Goal: Navigation & Orientation: Find specific page/section

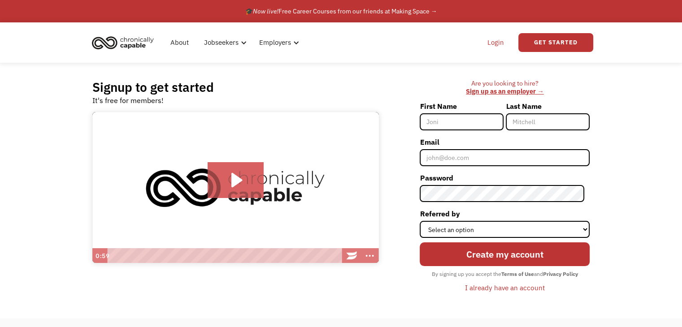
click at [495, 44] on link "Login" at bounding box center [495, 42] width 27 height 29
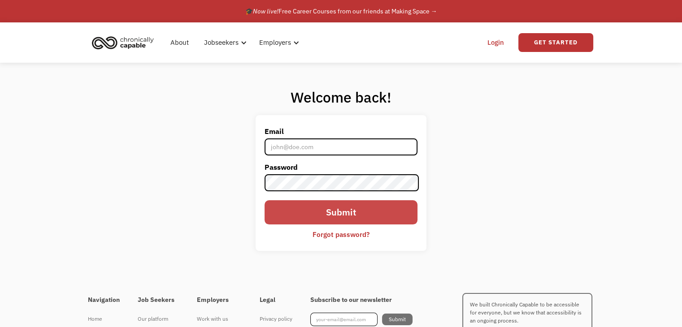
type input "amanda4ctfo@gmail.com"
click at [344, 214] on input "Submit" at bounding box center [341, 212] width 152 height 24
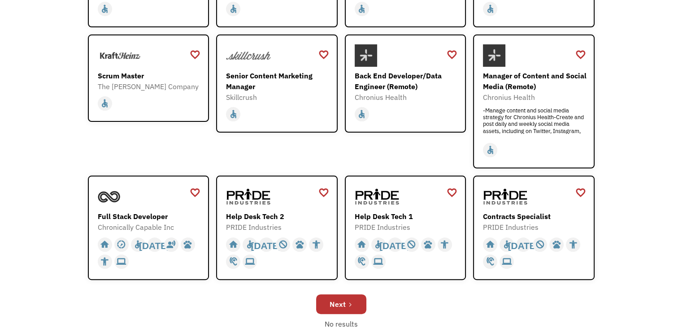
scroll to position [215, 0]
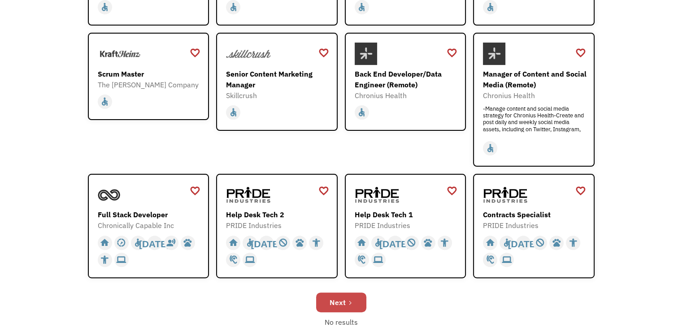
click at [342, 305] on div "Next" at bounding box center [338, 302] width 16 height 11
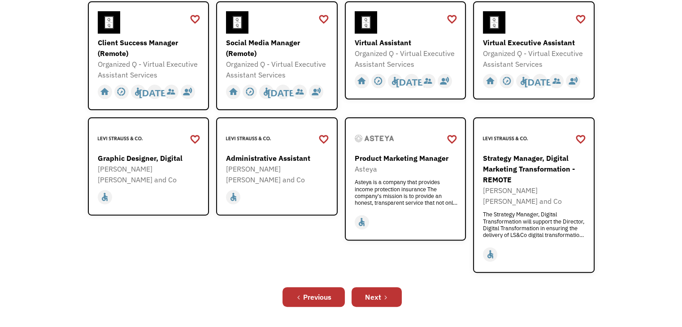
scroll to position [269, 0]
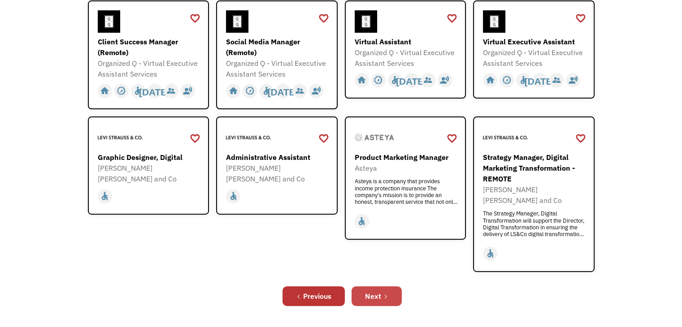
click at [375, 291] on div "Next" at bounding box center [373, 296] width 16 height 11
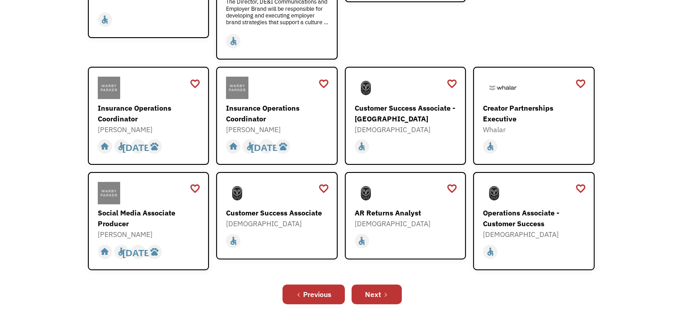
scroll to position [251, 0]
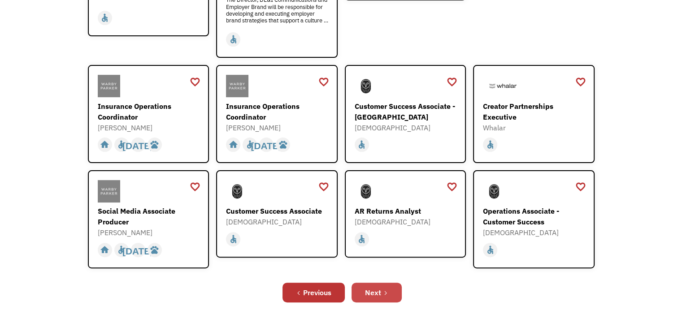
click at [380, 287] on div "Next" at bounding box center [373, 292] width 16 height 11
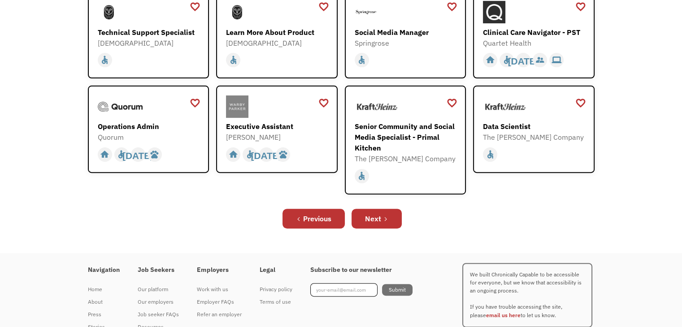
scroll to position [269, 0]
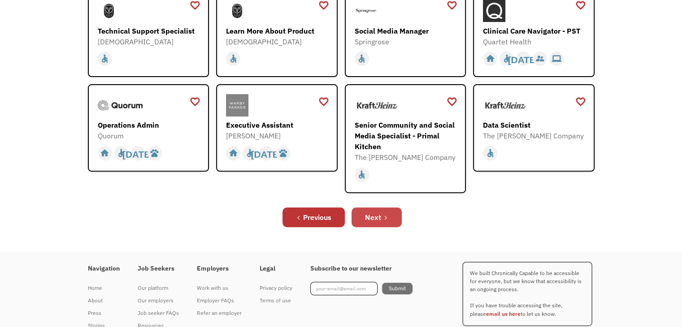
click at [376, 216] on div "Next" at bounding box center [373, 217] width 16 height 11
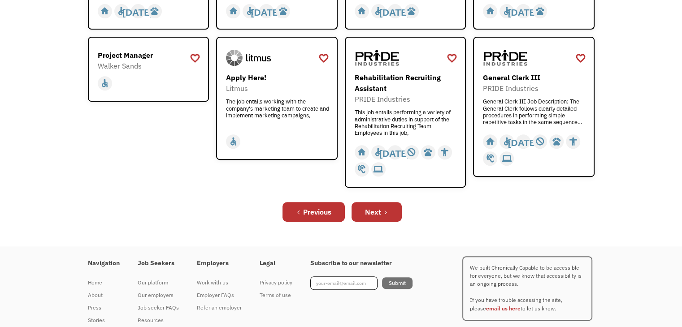
scroll to position [380, 0]
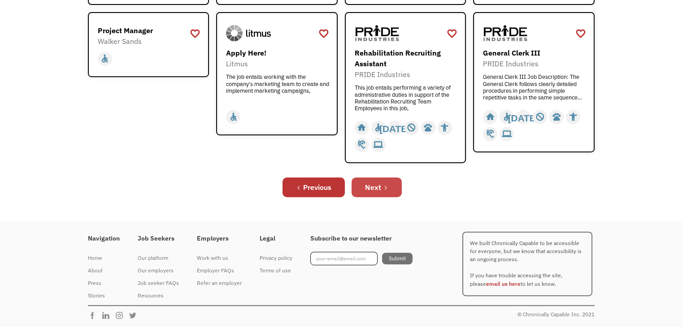
click at [382, 187] on link "Next" at bounding box center [377, 188] width 50 height 20
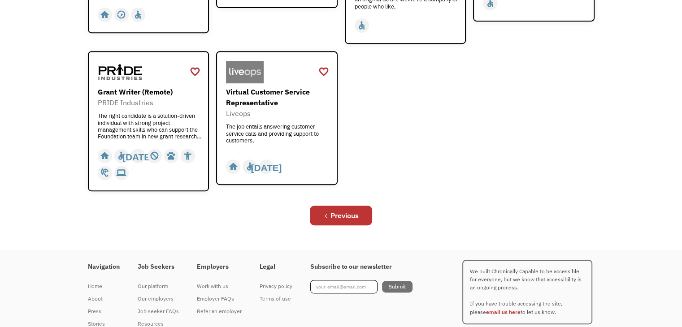
scroll to position [430, 0]
